Goal: Task Accomplishment & Management: Use online tool/utility

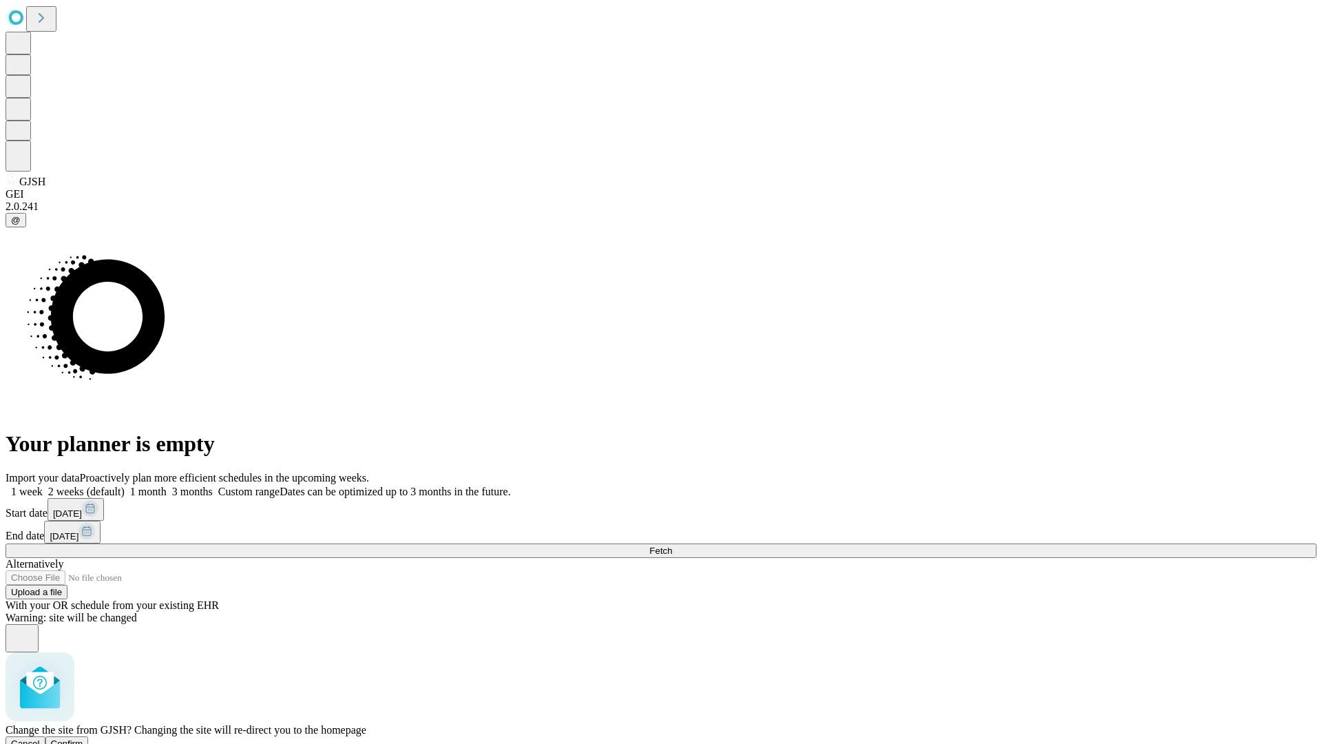
click at [83, 738] on span "Confirm" at bounding box center [67, 743] width 32 height 10
click at [43, 486] on label "1 week" at bounding box center [24, 492] width 37 height 12
click at [672, 546] on span "Fetch" at bounding box center [661, 551] width 23 height 10
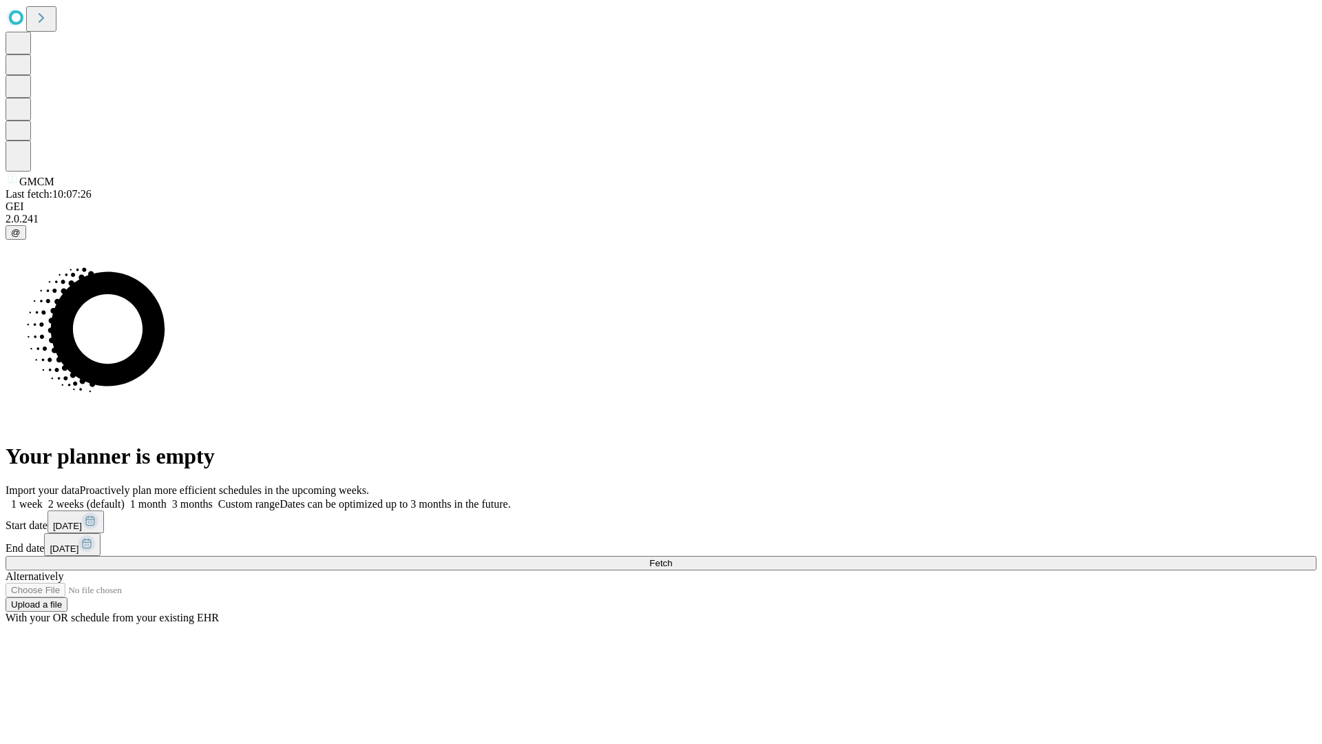
click at [43, 498] on label "1 week" at bounding box center [24, 504] width 37 height 12
click at [672, 558] on span "Fetch" at bounding box center [661, 563] width 23 height 10
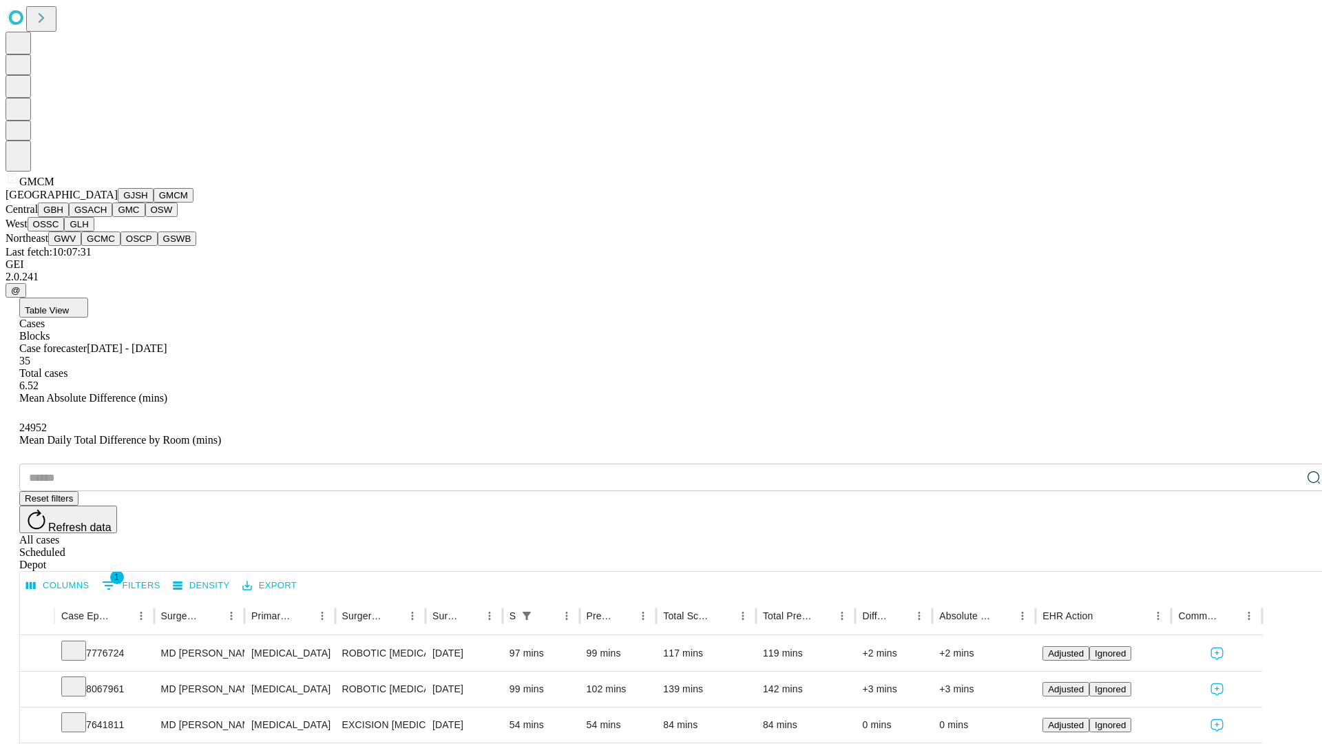
click at [69, 217] on button "GBH" at bounding box center [53, 210] width 31 height 14
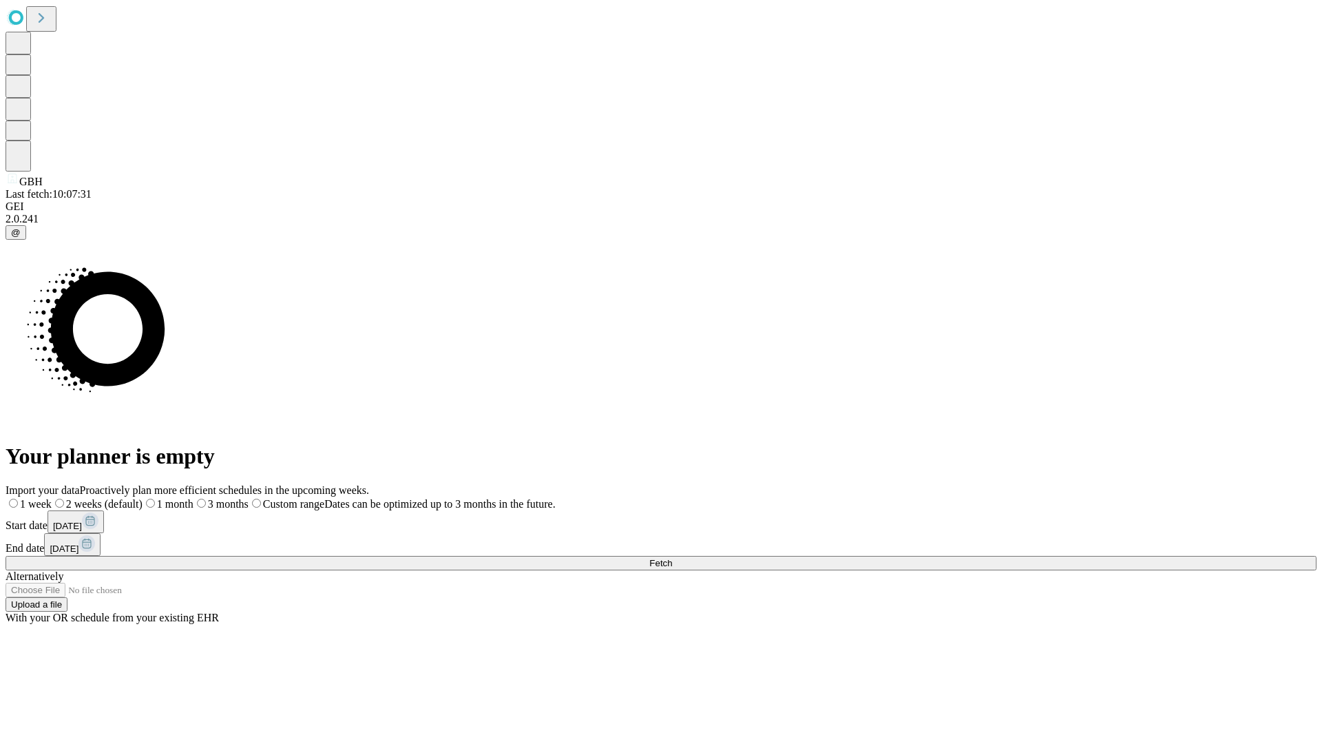
click at [52, 498] on label "1 week" at bounding box center [29, 504] width 46 height 12
click at [672, 558] on span "Fetch" at bounding box center [661, 563] width 23 height 10
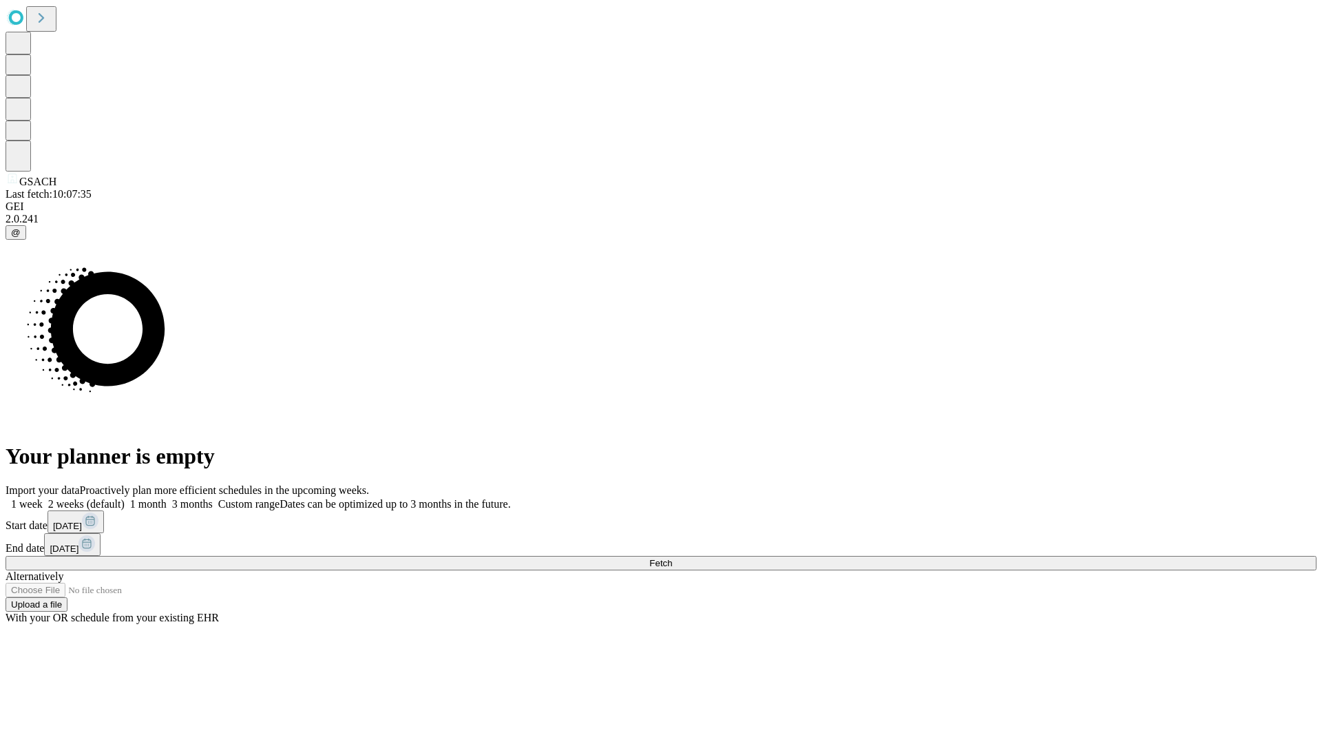
click at [43, 498] on label "1 week" at bounding box center [24, 504] width 37 height 12
click at [672, 558] on span "Fetch" at bounding box center [661, 563] width 23 height 10
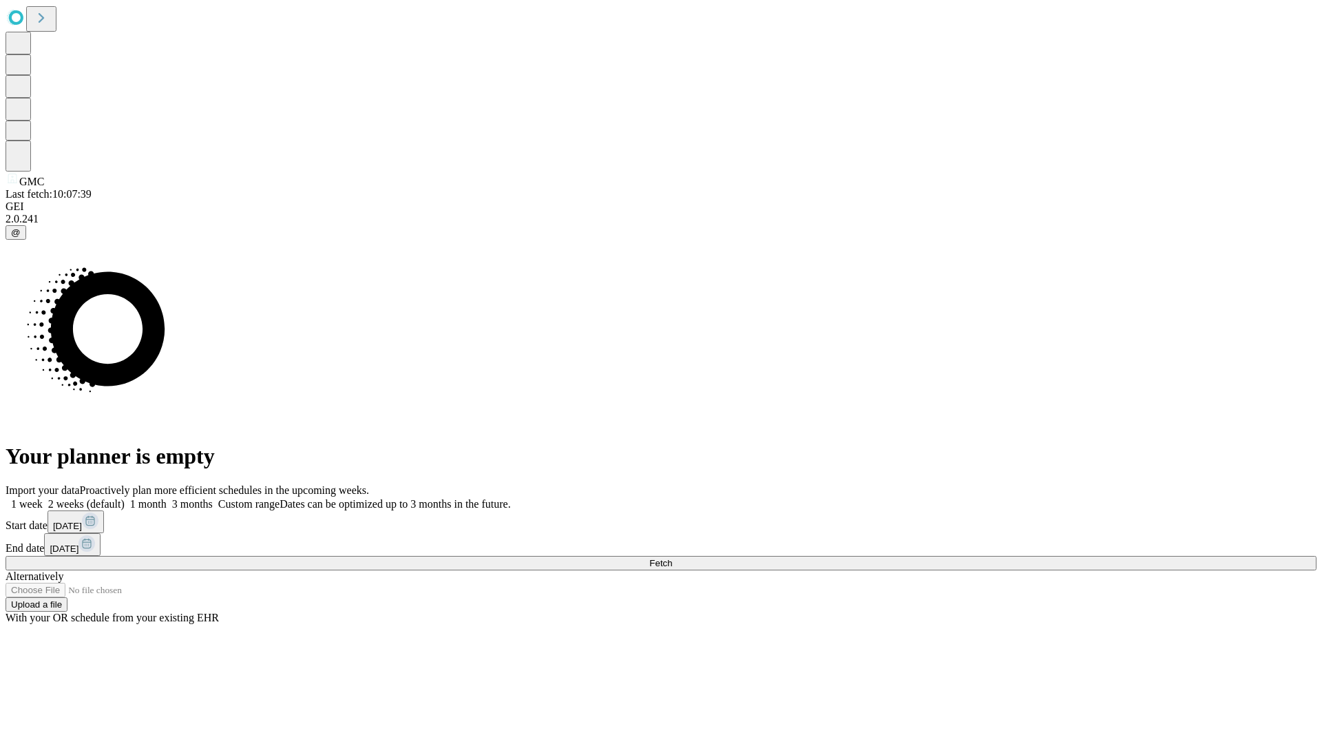
click at [43, 498] on label "1 week" at bounding box center [24, 504] width 37 height 12
click at [672, 558] on span "Fetch" at bounding box center [661, 563] width 23 height 10
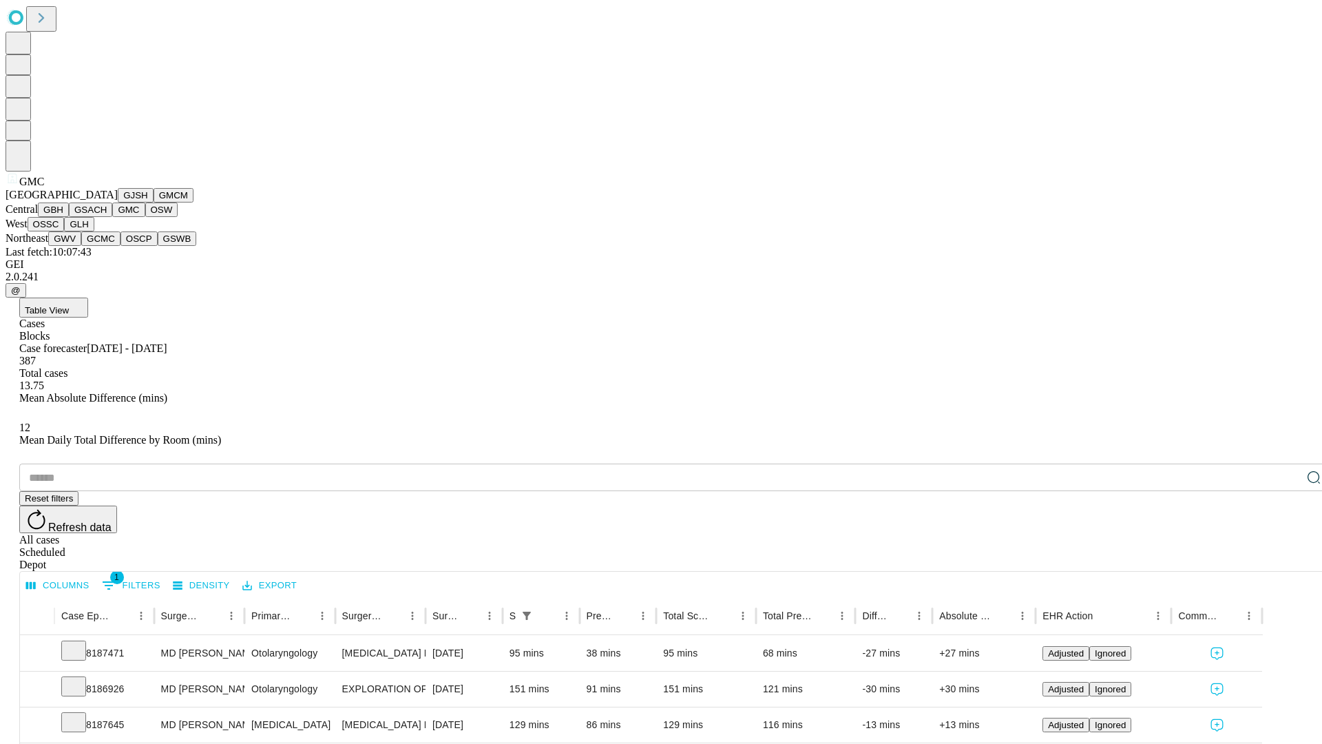
click at [145, 217] on button "OSW" at bounding box center [161, 210] width 33 height 14
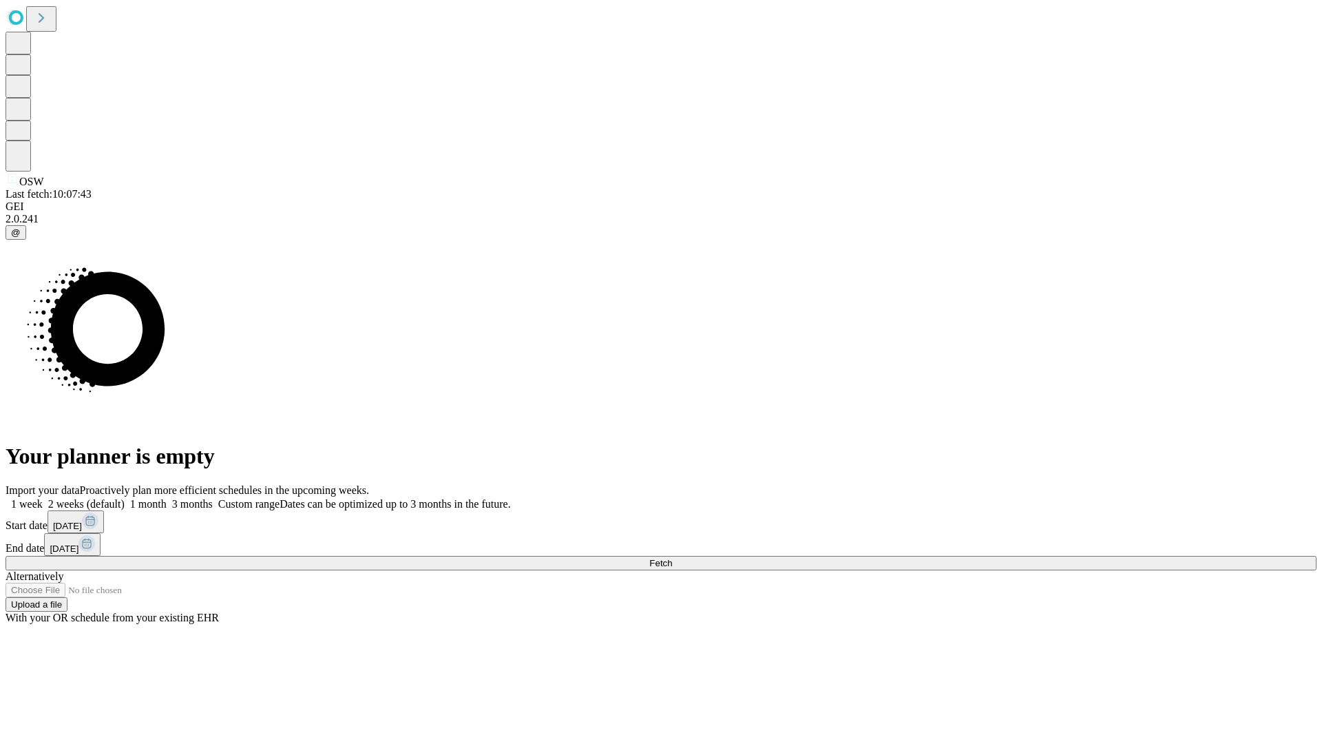
click at [43, 498] on label "1 week" at bounding box center [24, 504] width 37 height 12
click at [672, 558] on span "Fetch" at bounding box center [661, 563] width 23 height 10
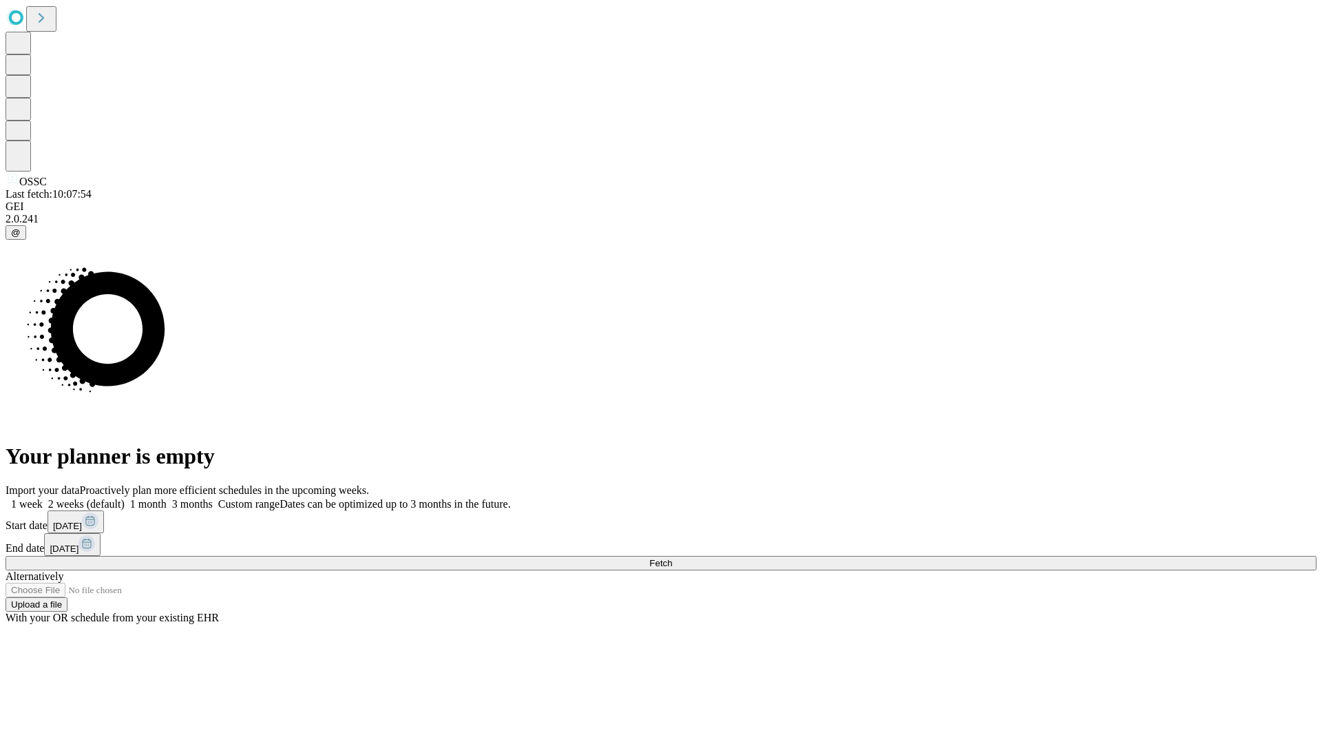
click at [43, 498] on label "1 week" at bounding box center [24, 504] width 37 height 12
click at [672, 558] on span "Fetch" at bounding box center [661, 563] width 23 height 10
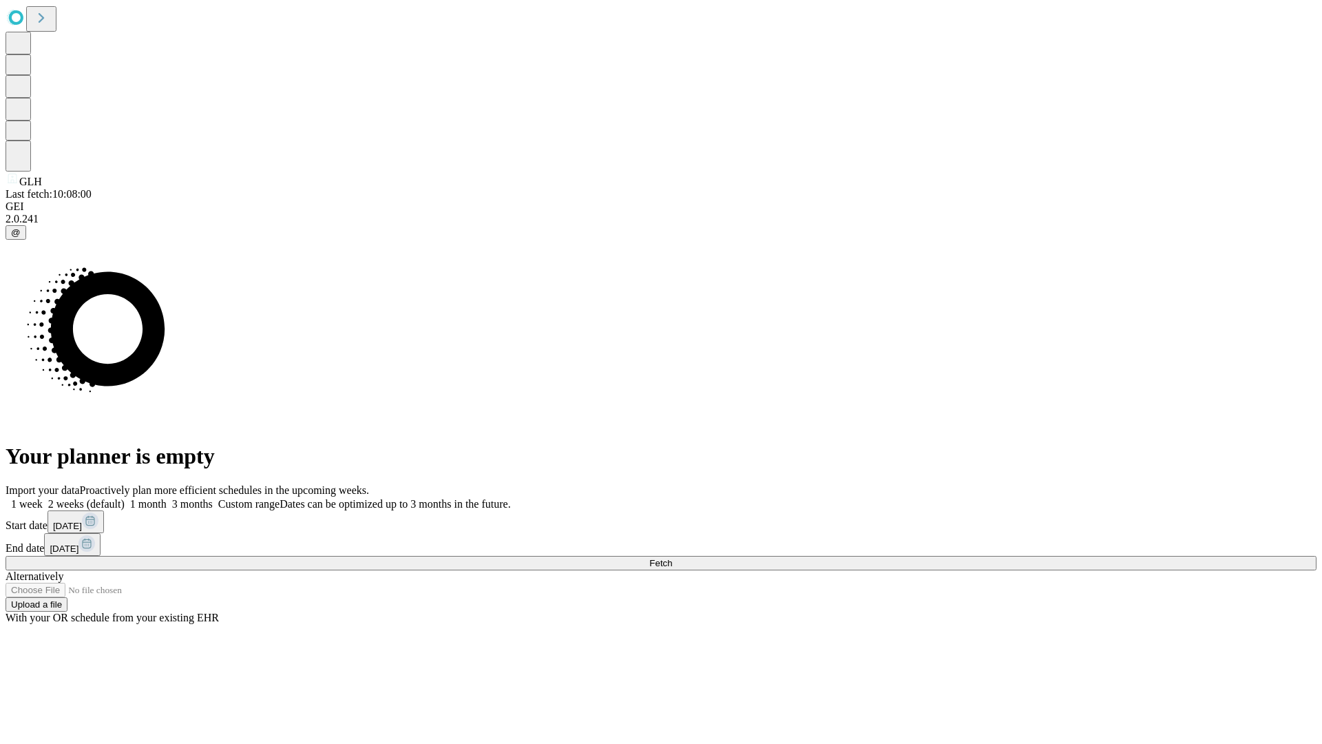
click at [43, 498] on label "1 week" at bounding box center [24, 504] width 37 height 12
click at [672, 558] on span "Fetch" at bounding box center [661, 563] width 23 height 10
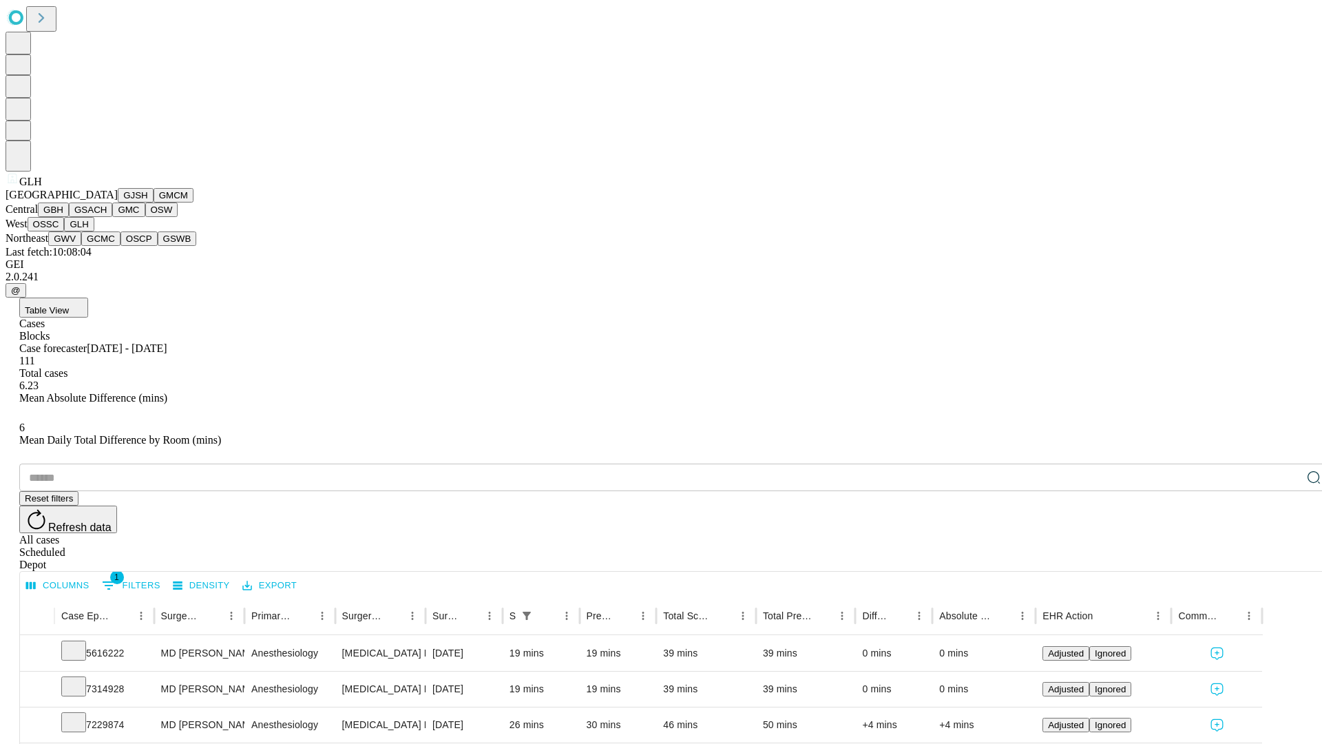
click at [81, 246] on button "GWV" at bounding box center [64, 238] width 33 height 14
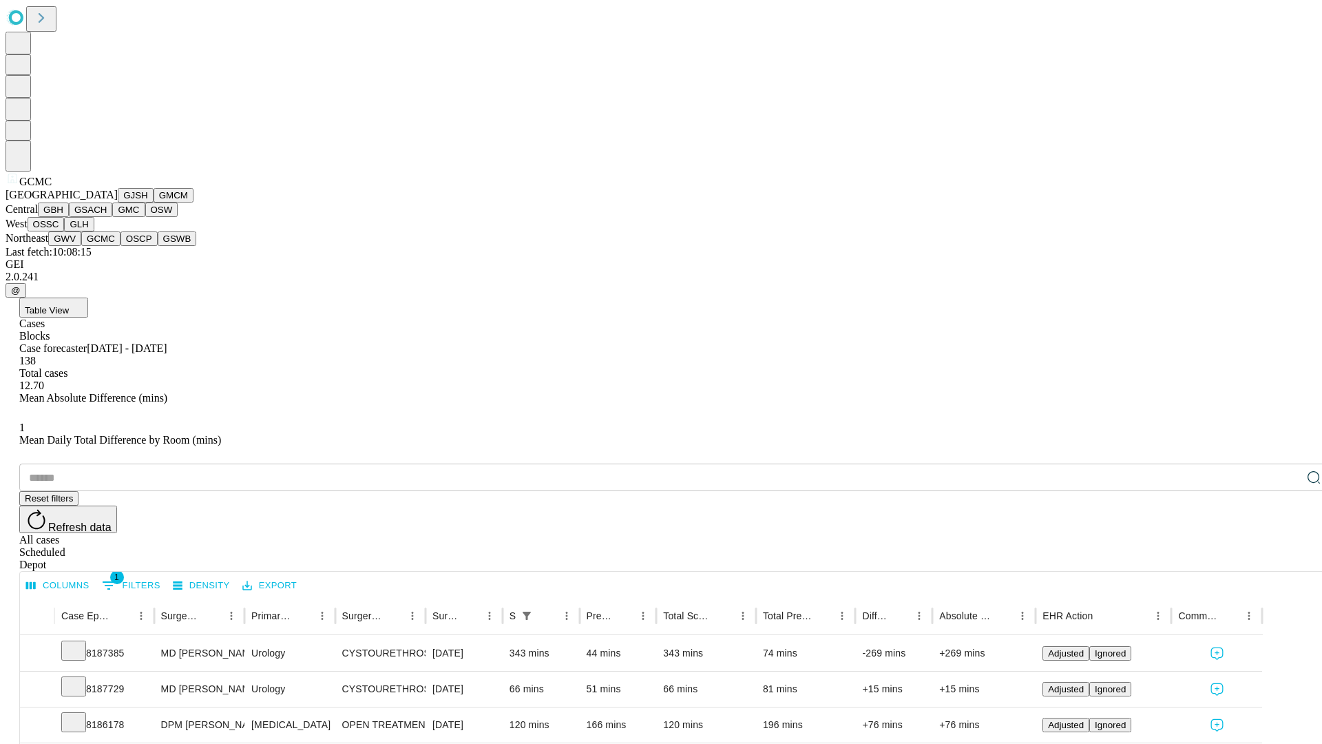
click at [121, 246] on button "OSCP" at bounding box center [139, 238] width 37 height 14
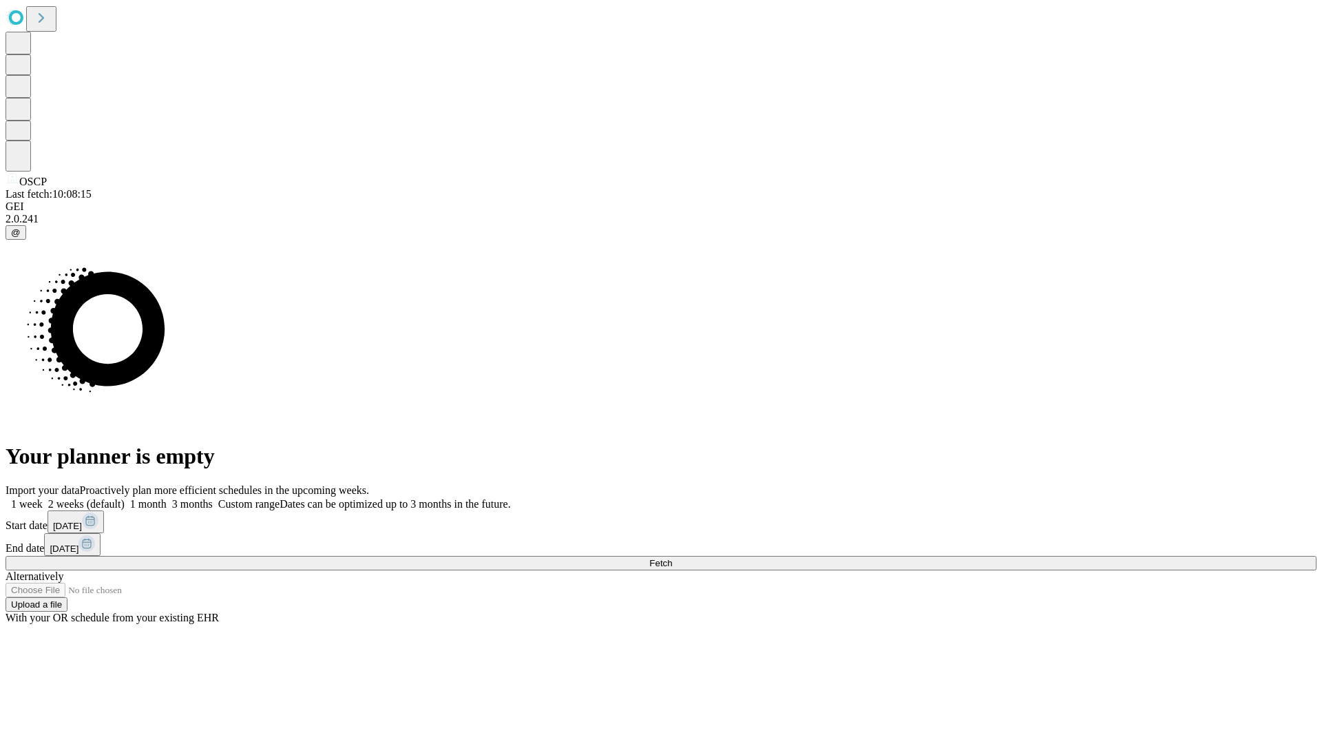
click at [672, 558] on span "Fetch" at bounding box center [661, 563] width 23 height 10
